Goal: Navigation & Orientation: Find specific page/section

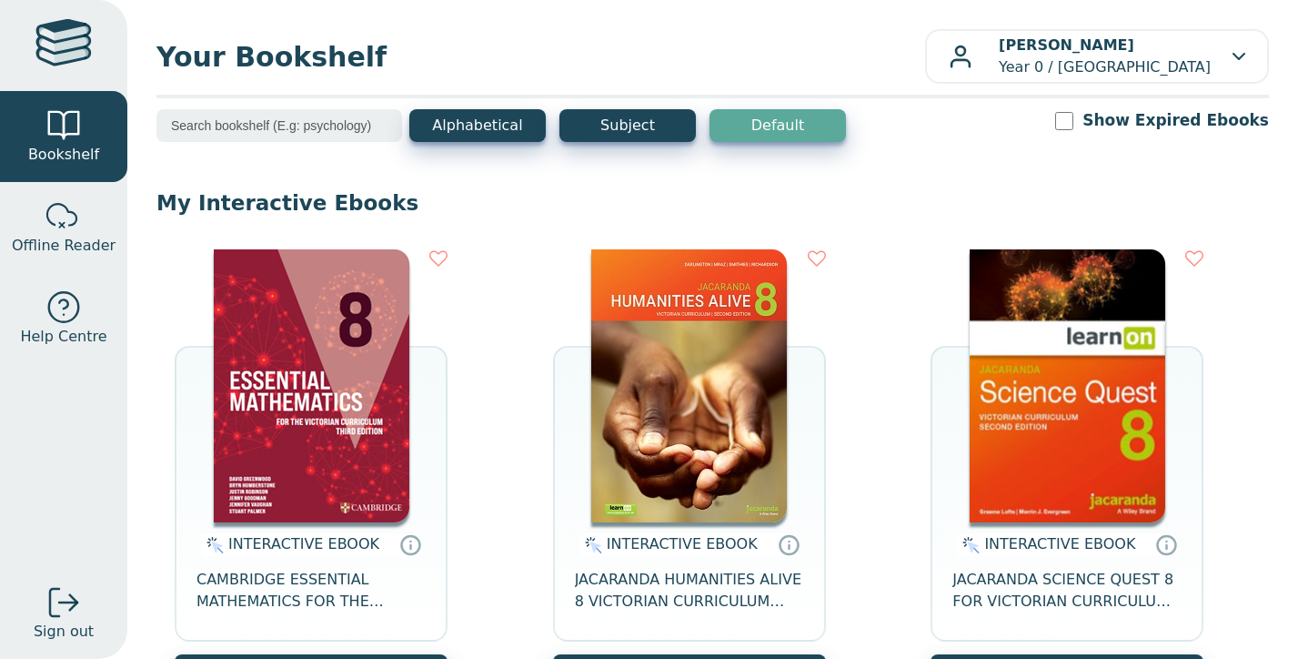
click at [1073, 128] on input "Show Expired Ebooks" at bounding box center [1064, 121] width 18 height 18
click at [1073, 126] on input "Show Expired Ebooks" at bounding box center [1064, 121] width 18 height 18
checkbox input "false"
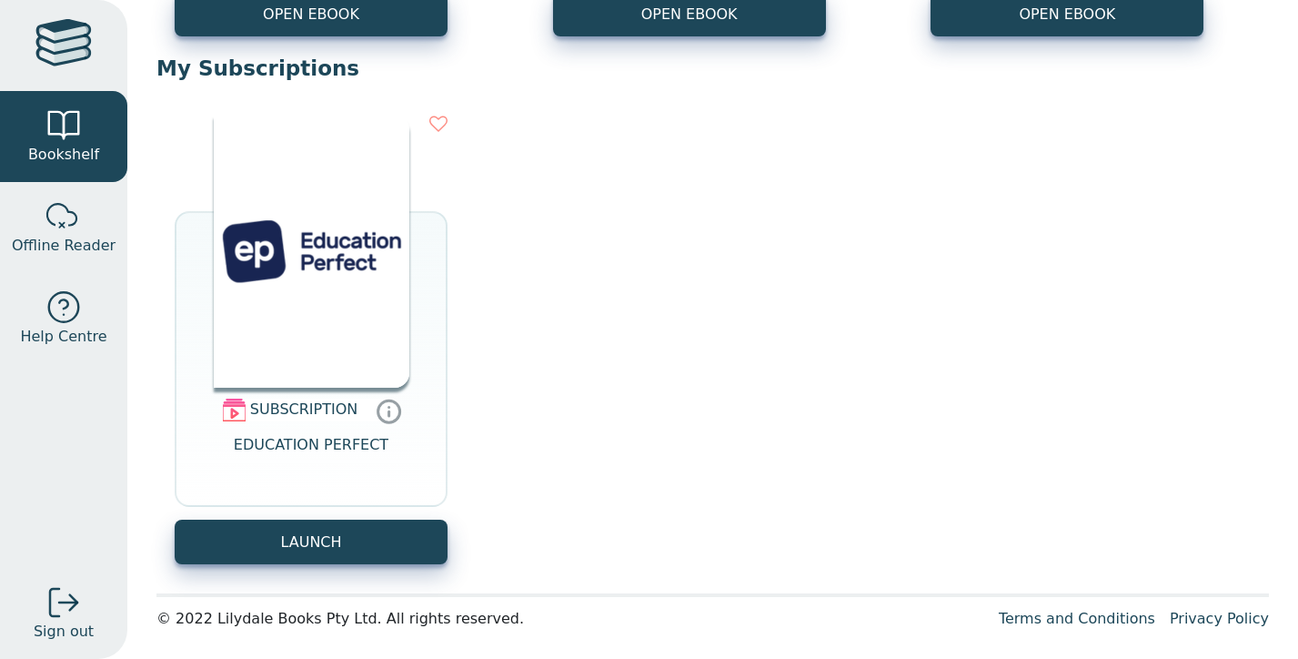
click at [381, 416] on icon at bounding box center [389, 410] width 27 height 26
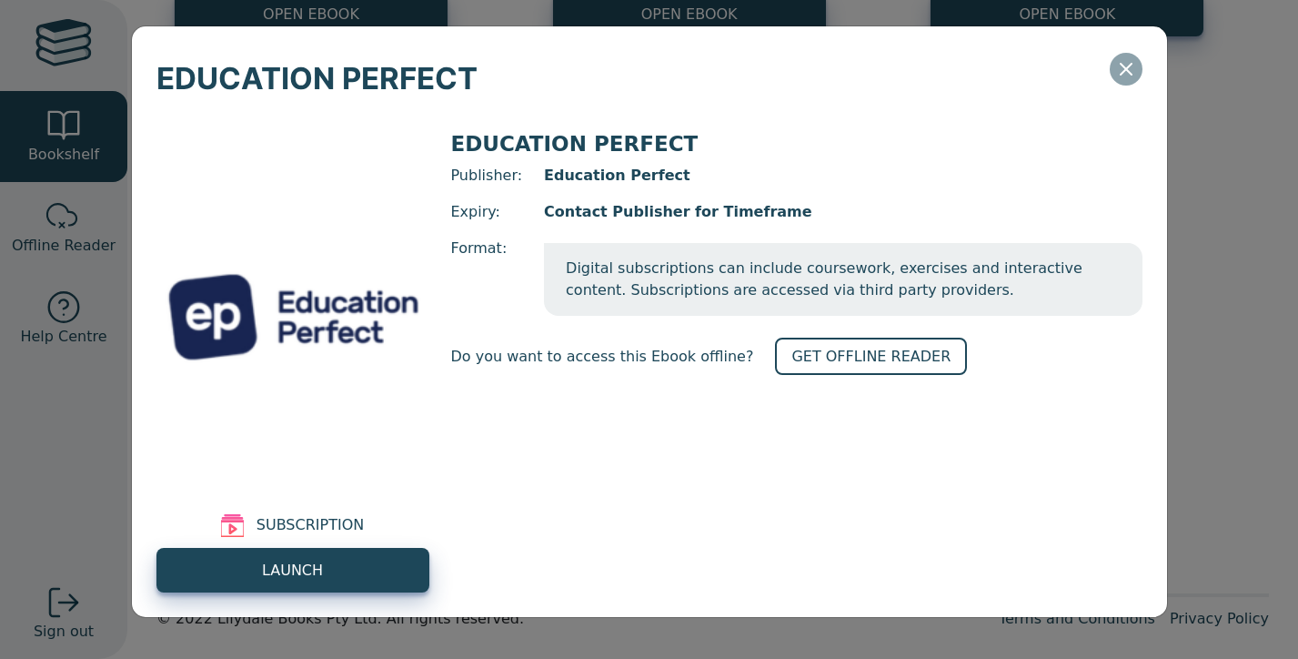
click at [1131, 76] on icon "Close" at bounding box center [1126, 69] width 22 height 22
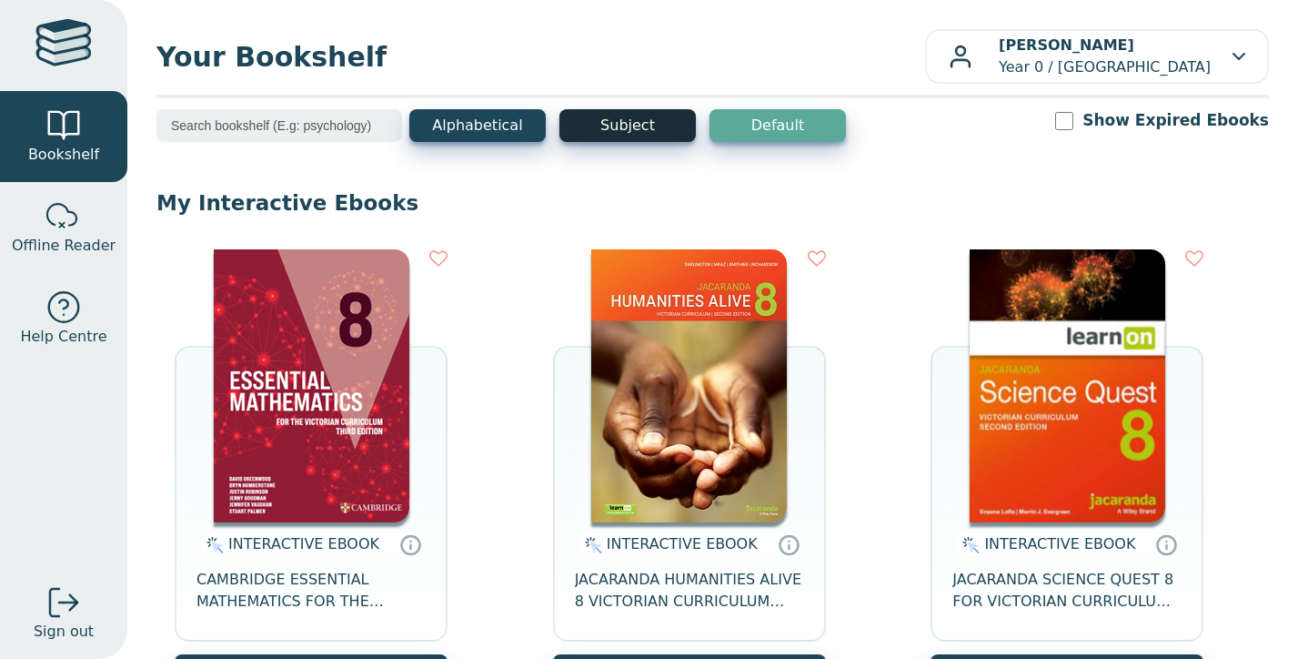
click at [656, 126] on button "Subject" at bounding box center [627, 125] width 136 height 33
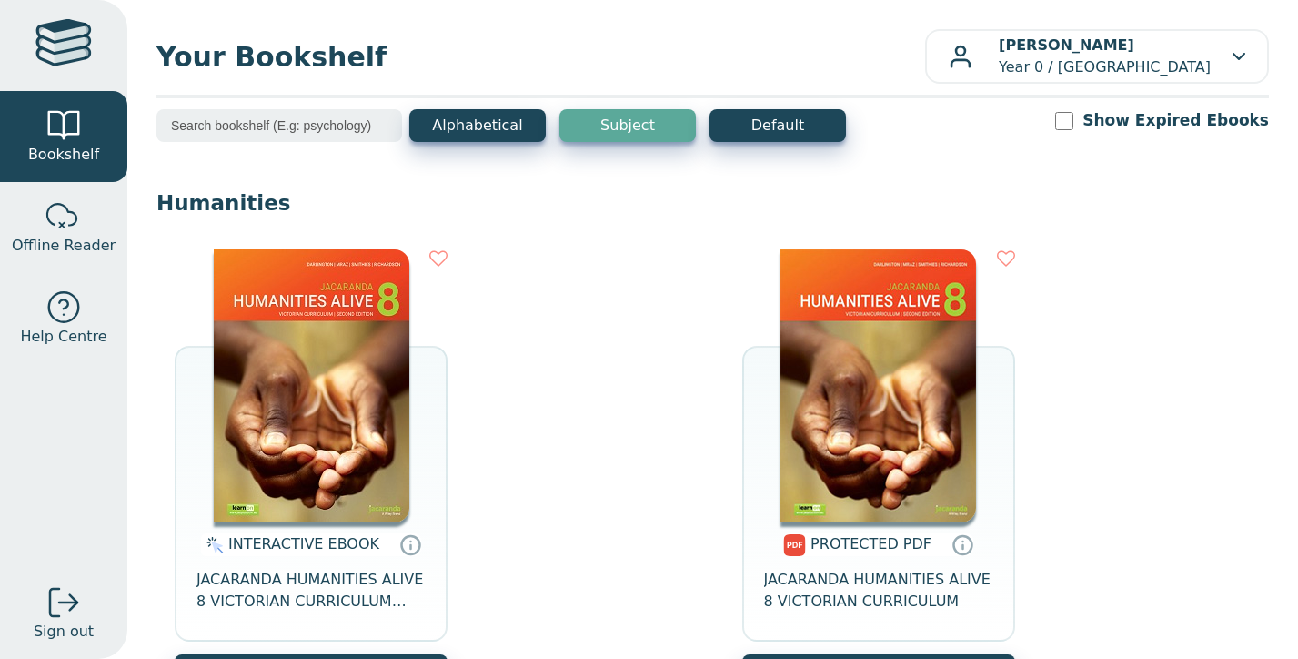
click at [471, 162] on div "Alphabetical Subject Default Show Expired Ebooks" at bounding box center [712, 137] width 1112 height 56
click at [473, 152] on div "Alphabetical Subject Default Show Expired Ebooks" at bounding box center [712, 137] width 1112 height 56
click at [478, 135] on button "Alphabetical" at bounding box center [477, 125] width 136 height 33
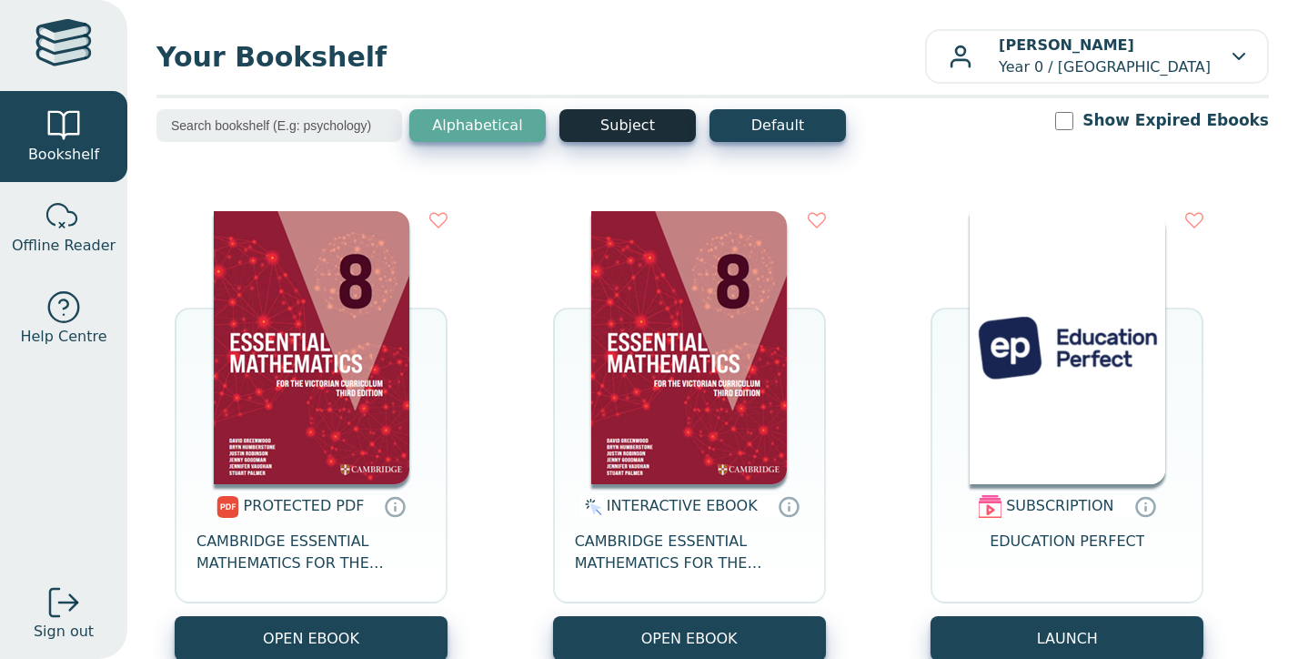
click at [592, 125] on button "Subject" at bounding box center [627, 125] width 136 height 33
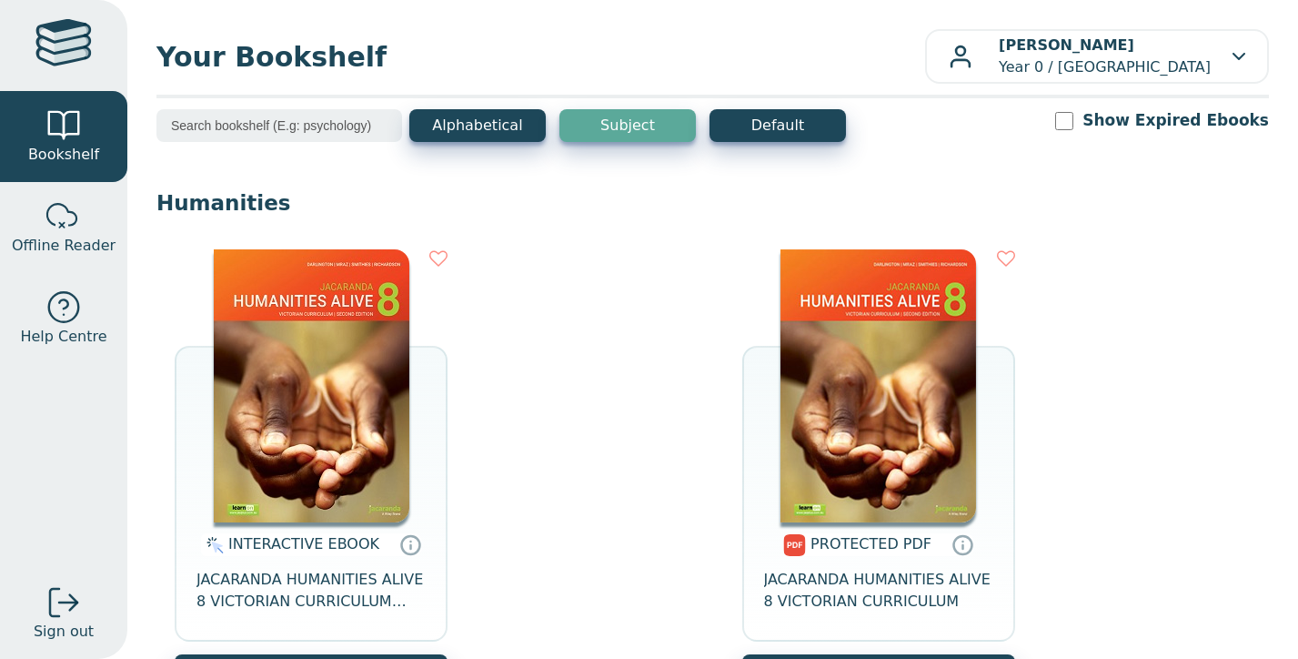
click at [349, 137] on input "search" at bounding box center [279, 125] width 246 height 33
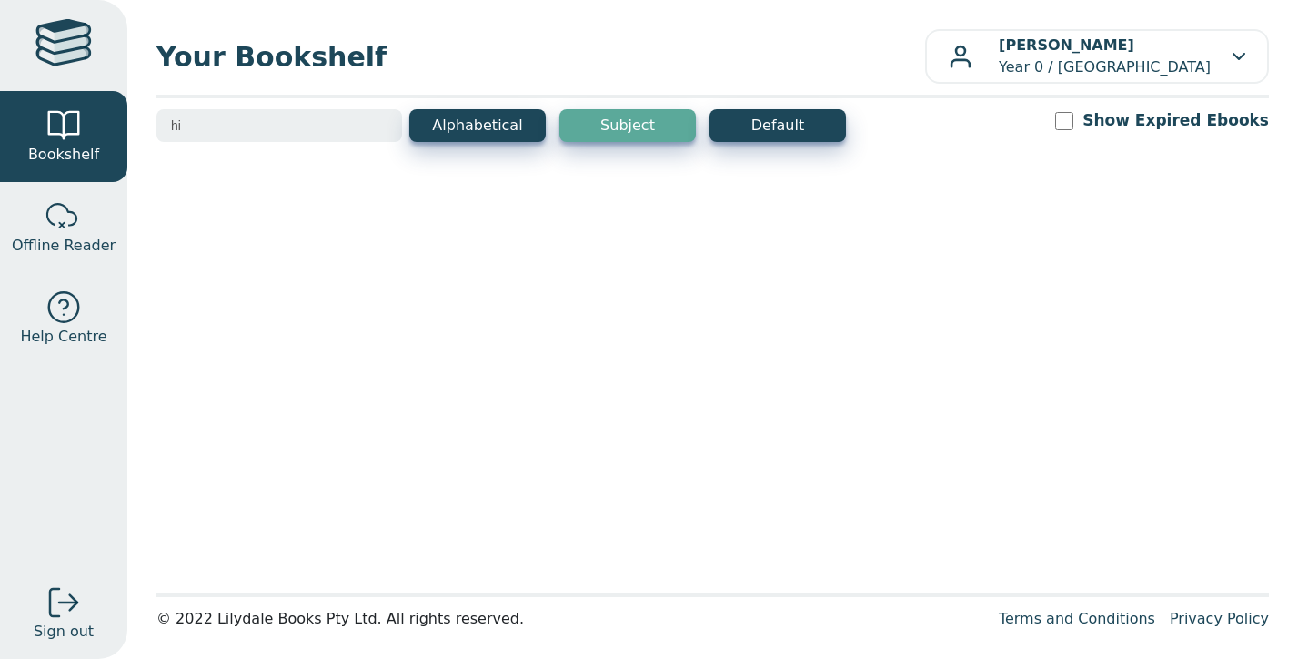
type input "h"
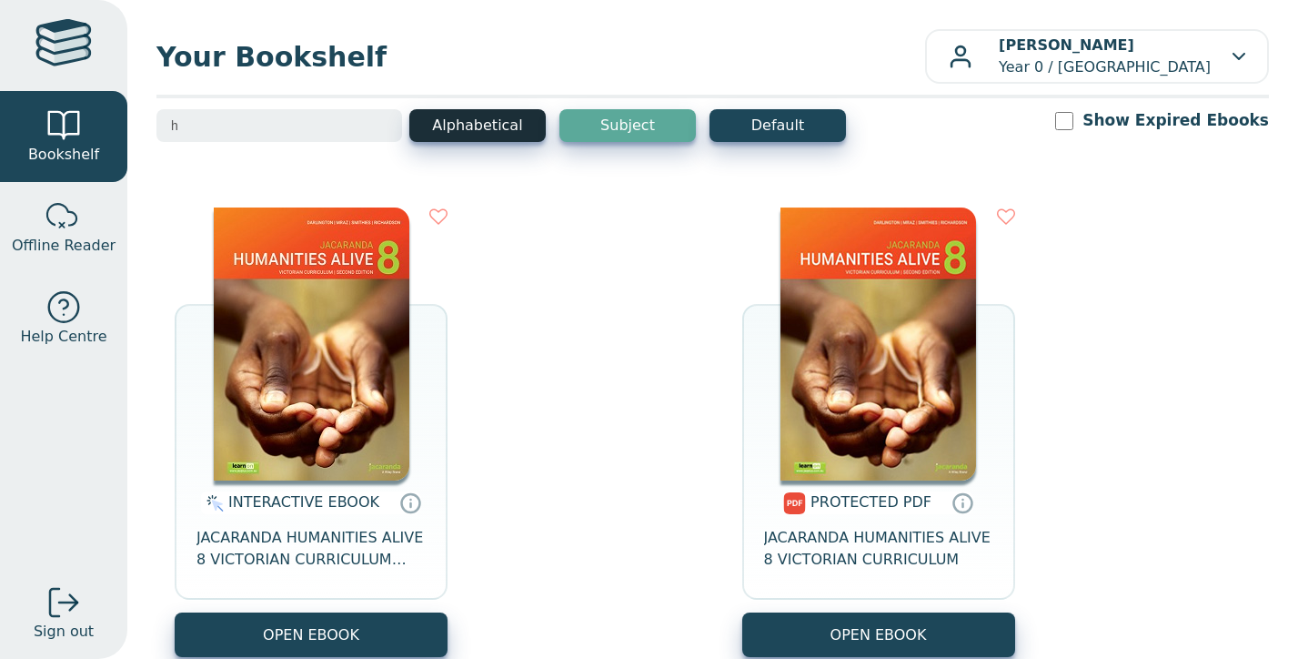
type input "h"
click at [503, 126] on button "Alphabetical" at bounding box center [477, 125] width 136 height 33
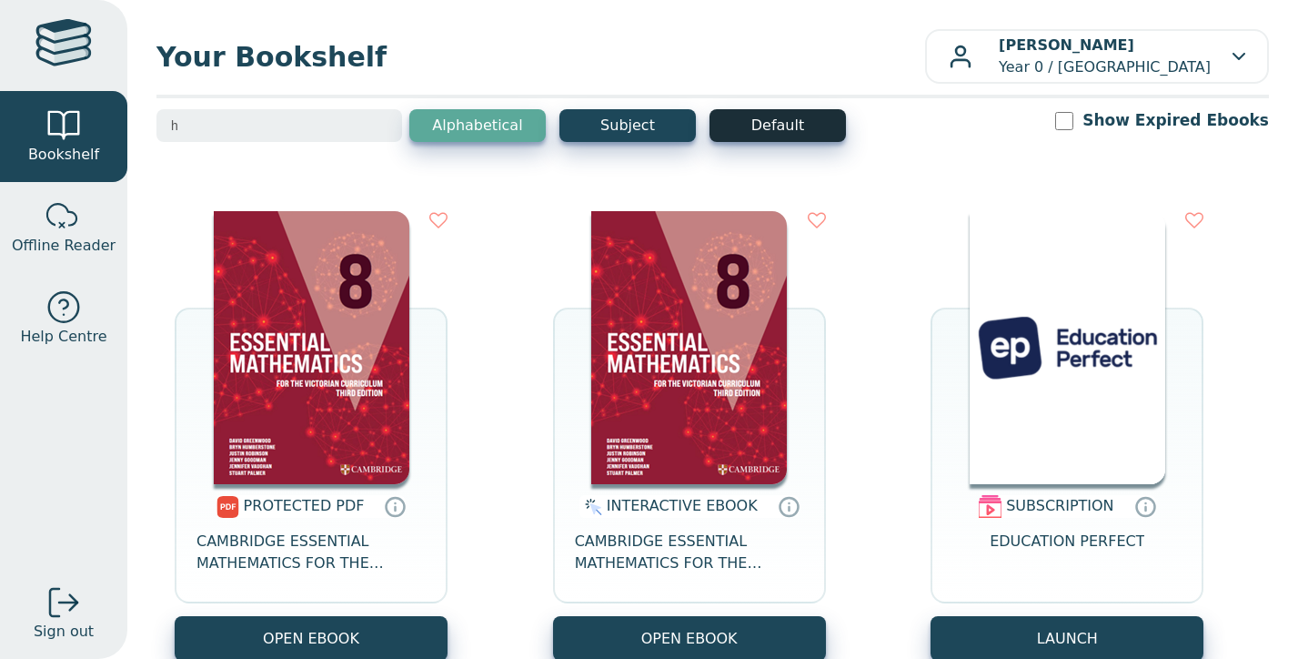
click at [771, 136] on button "Default" at bounding box center [777, 125] width 136 height 33
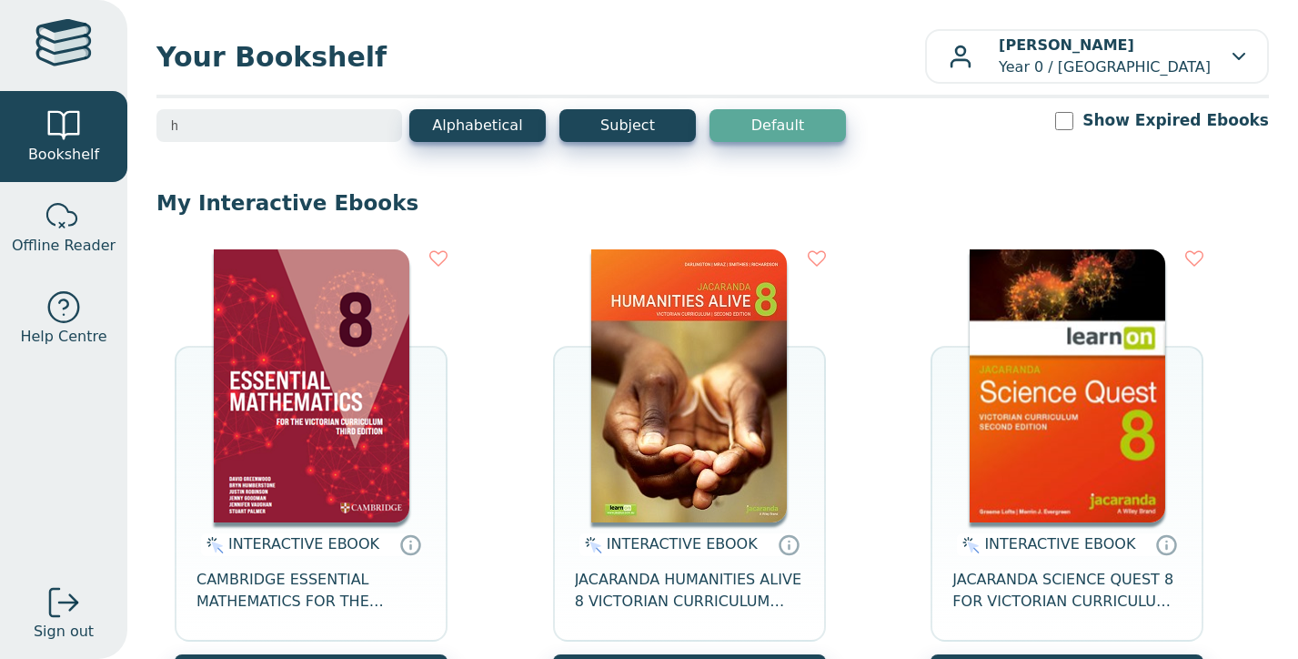
click at [340, 127] on input "h" at bounding box center [279, 125] width 246 height 33
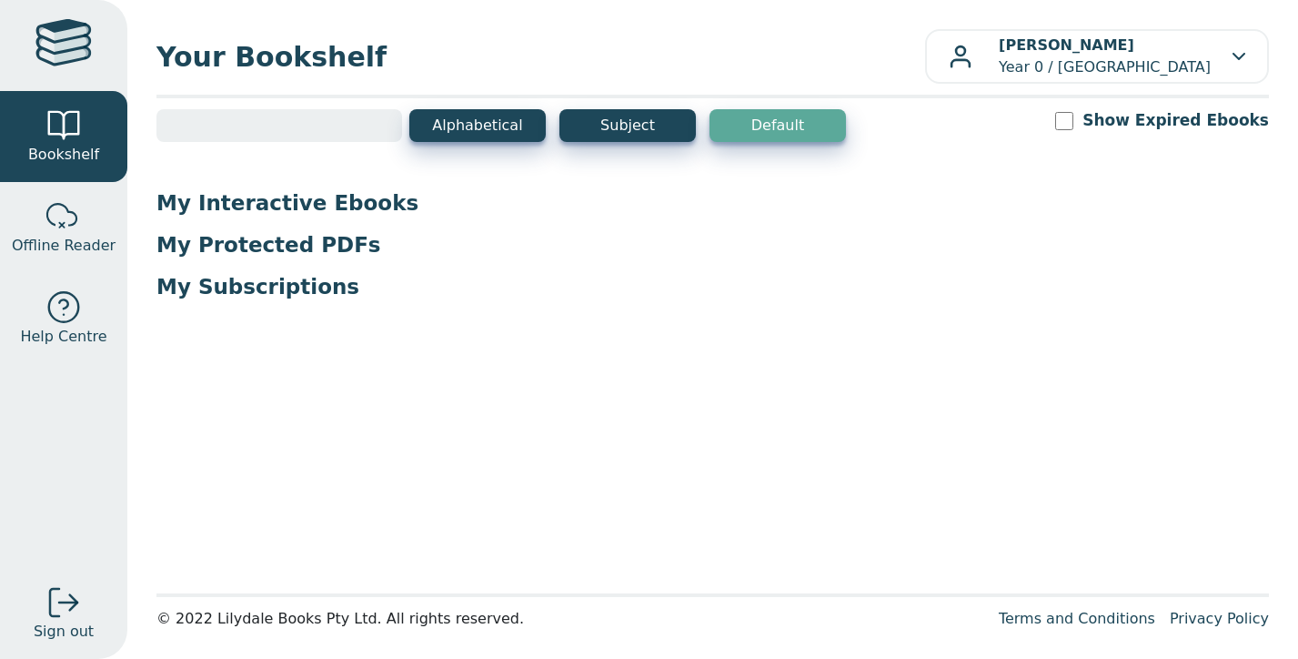
click at [378, 130] on input "search" at bounding box center [279, 125] width 246 height 33
click at [858, 208] on p "My Interactive Ebooks" at bounding box center [712, 202] width 1112 height 27
click at [471, 144] on div "Alphabetical Subject Default Show Expired Ebooks" at bounding box center [712, 137] width 1112 height 56
click at [619, 94] on div "Your Bookshelf Will Shelton Year 0 / Rowville Secondary College My Support Tick…" at bounding box center [712, 329] width 1171 height 659
click at [544, 130] on button "Alphabetical" at bounding box center [477, 125] width 136 height 33
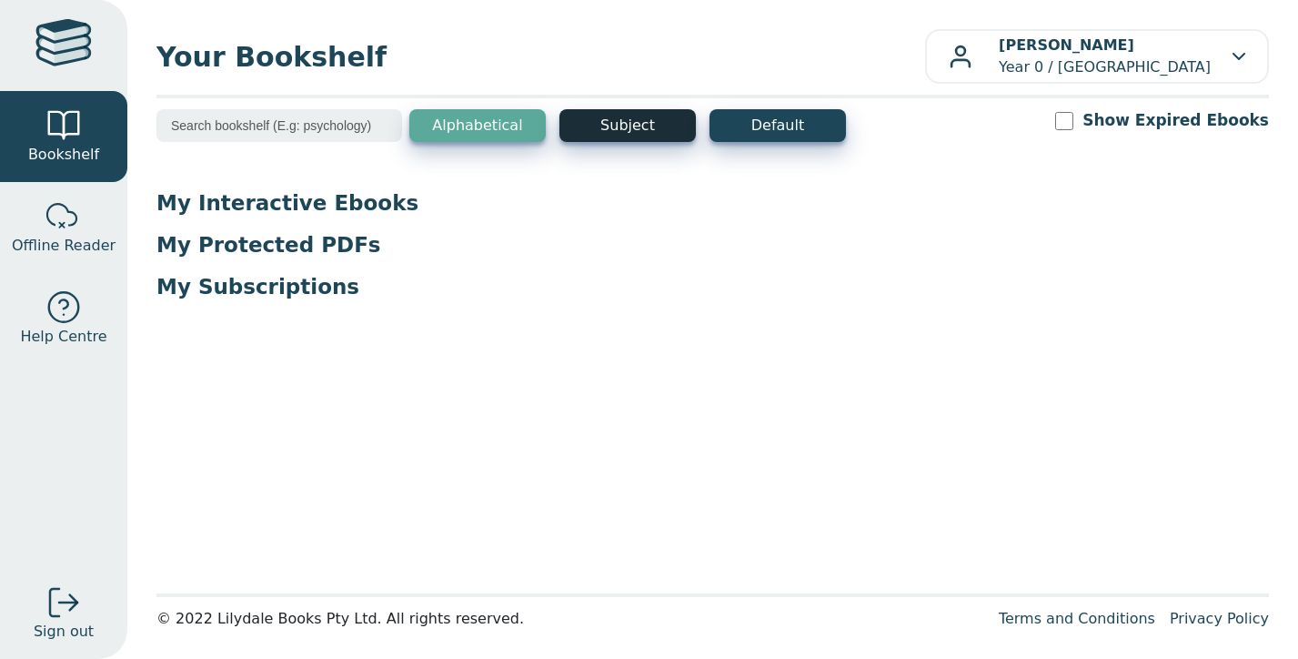
click at [625, 128] on button "Subject" at bounding box center [627, 125] width 136 height 33
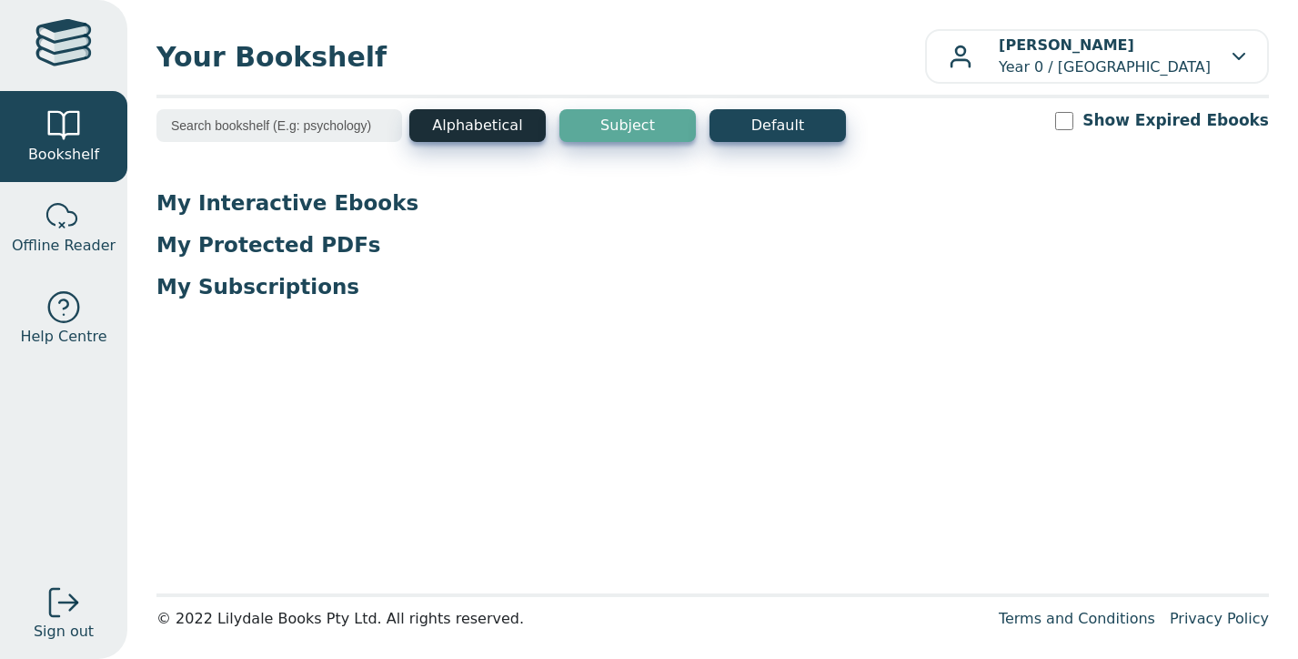
click at [511, 122] on button "Alphabetical" at bounding box center [477, 125] width 136 height 33
